Goal: Task Accomplishment & Management: Manage account settings

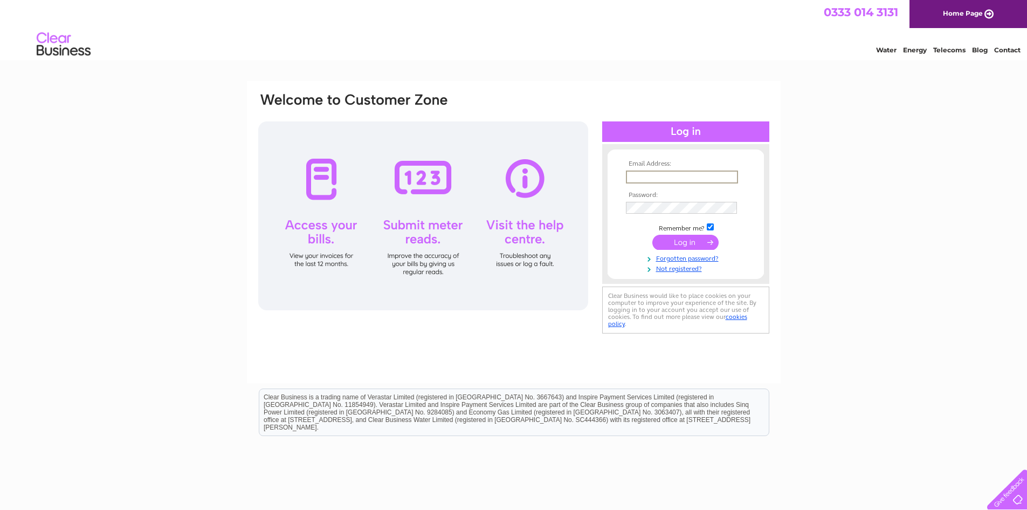
click at [690, 173] on input "text" at bounding box center [682, 176] width 112 height 13
type input "r"
click at [945, 209] on div "Email Address: Password:" at bounding box center [513, 324] width 1027 height 486
click at [654, 176] on input "text" at bounding box center [681, 176] width 111 height 12
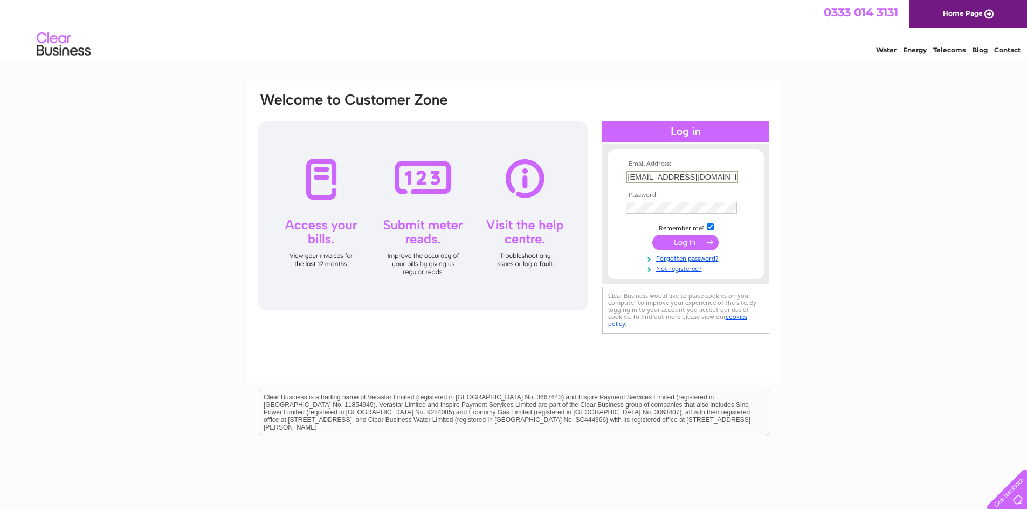
type input "[EMAIL_ADDRESS][DOMAIN_NAME]"
click at [692, 245] on input "submit" at bounding box center [686, 242] width 66 height 15
